Goal: Check status: Check status

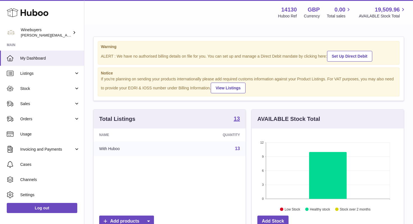
scroll to position [88, 152]
click at [42, 119] on span "Orders" at bounding box center [47, 118] width 54 height 5
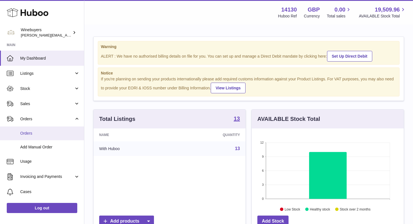
click at [35, 128] on link "Orders" at bounding box center [42, 133] width 84 height 14
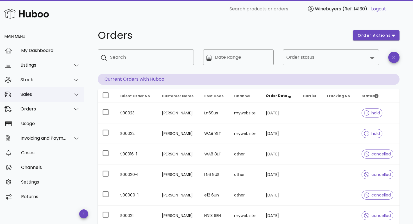
click at [46, 96] on div "Sales" at bounding box center [44, 94] width 46 height 5
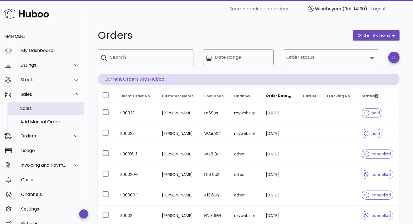
click at [32, 107] on div "Sales" at bounding box center [50, 108] width 60 height 5
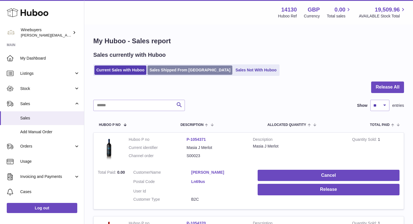
click at [180, 70] on link "Sales Shipped From [GEOGRAPHIC_DATA]" at bounding box center [190, 69] width 85 height 9
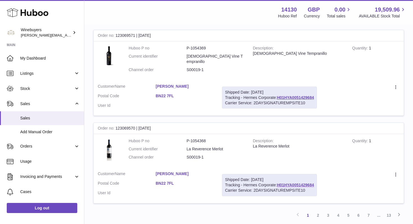
scroll to position [893, 0]
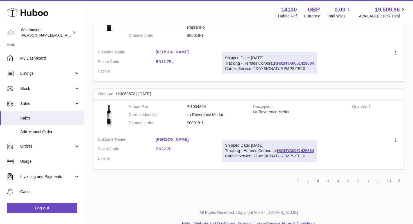
click at [320, 176] on link "2" at bounding box center [318, 181] width 10 height 10
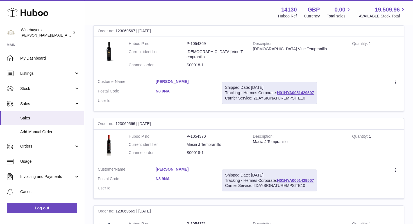
scroll to position [280, 0]
copy link "H01HYA0051429507"
